Goal: Task Accomplishment & Management: Manage account settings

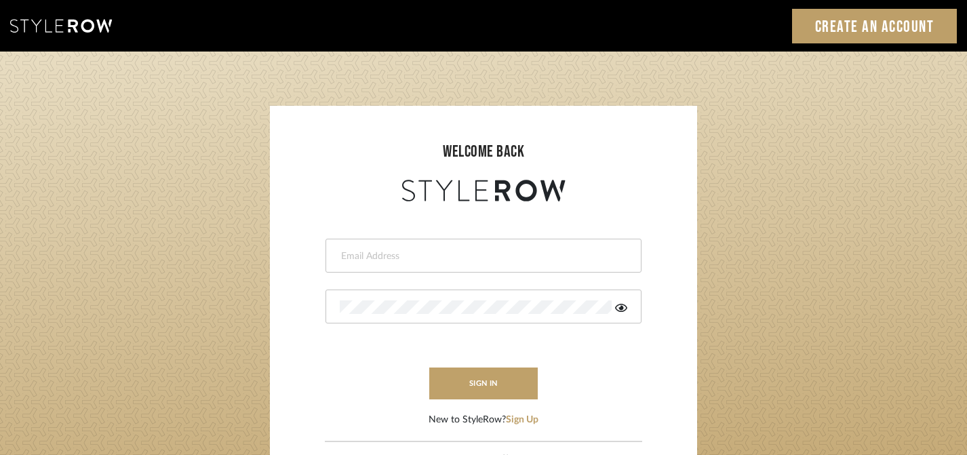
click at [405, 257] on input "email" at bounding box center [482, 256] width 284 height 14
type input "[EMAIL_ADDRESS][DOMAIN_NAME]"
click at [483, 386] on button "sign in" at bounding box center [483, 383] width 108 height 32
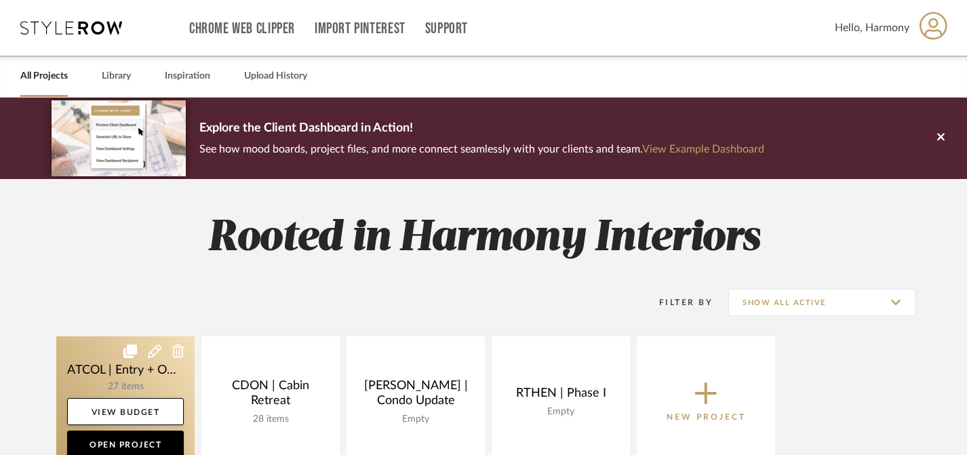
click at [131, 363] on link at bounding box center [125, 401] width 138 height 131
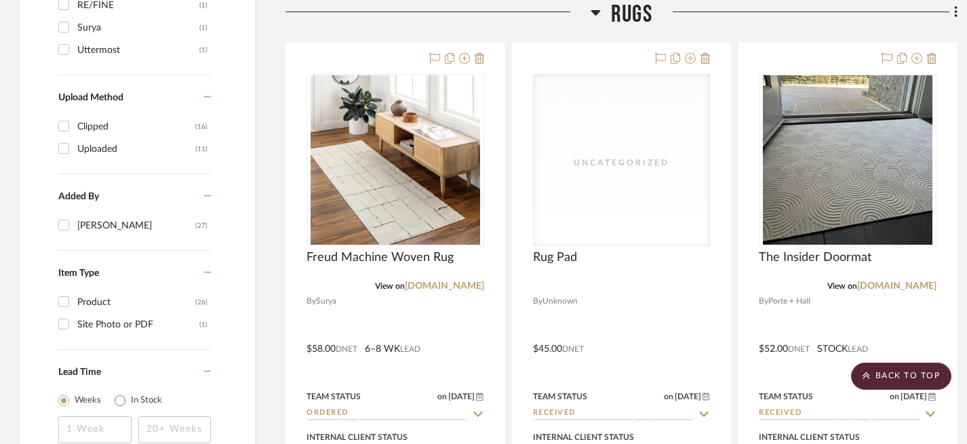
scroll to position [1862, 0]
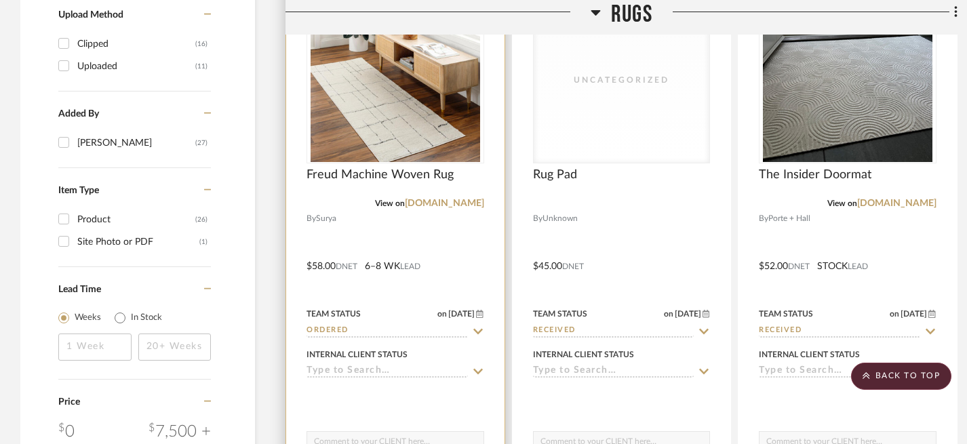
click at [477, 334] on icon at bounding box center [478, 331] width 12 height 11
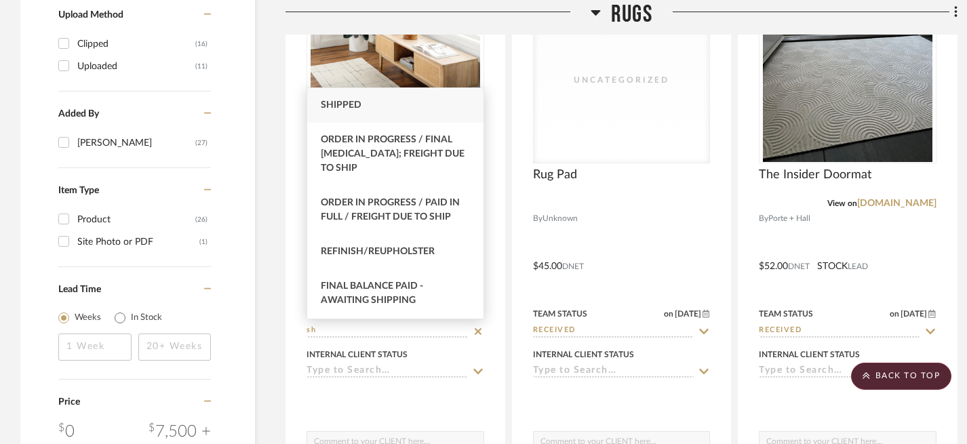
type input "sh"
click at [380, 114] on div "Shipped" at bounding box center [395, 105] width 176 height 35
type input "9/9/2025"
type input "Shipped"
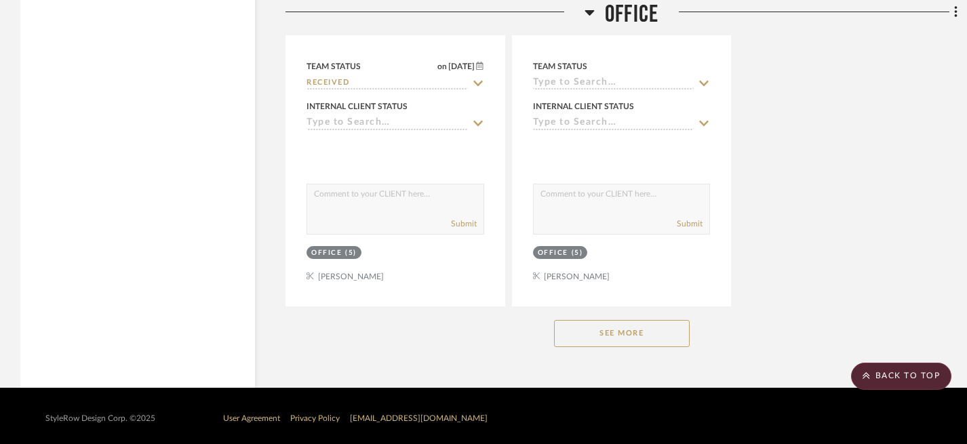
scroll to position [4640, 0]
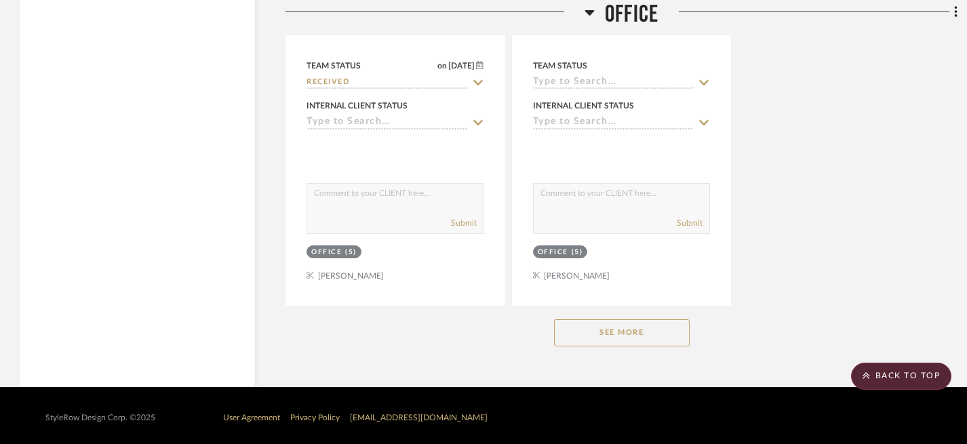
click at [638, 334] on button "See More" at bounding box center [622, 332] width 136 height 27
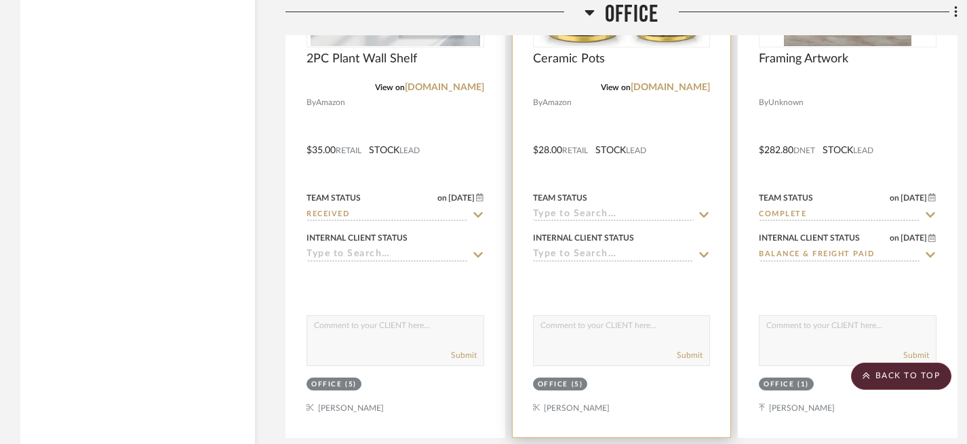
scroll to position [4459, 0]
